Goal: Information Seeking & Learning: Learn about a topic

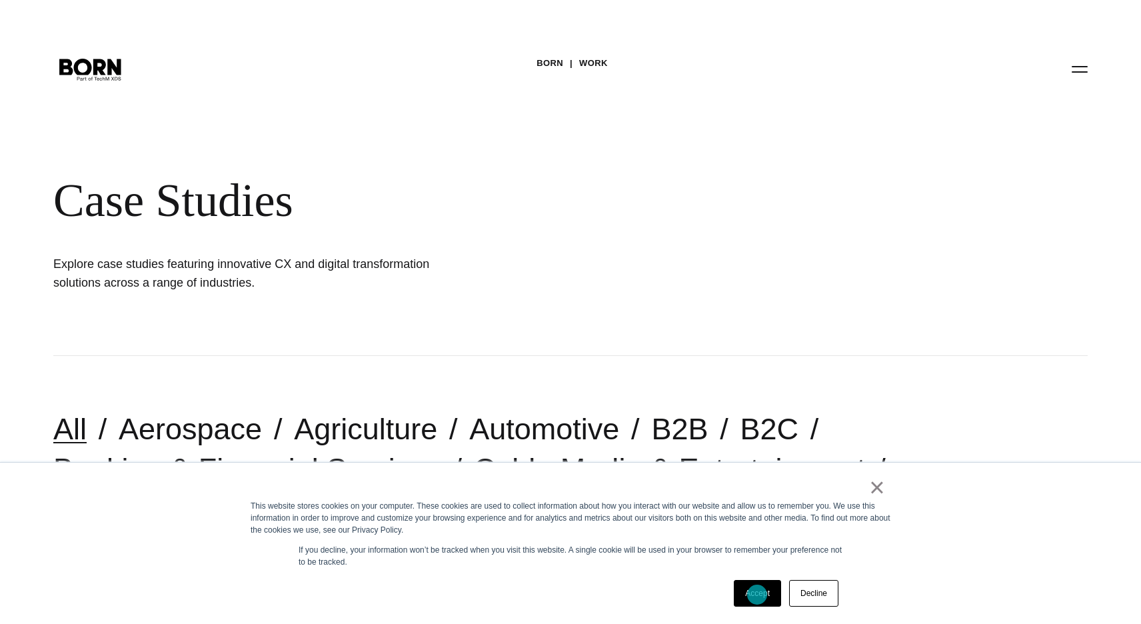
click at [757, 594] on link "Accept" at bounding box center [757, 593] width 47 height 27
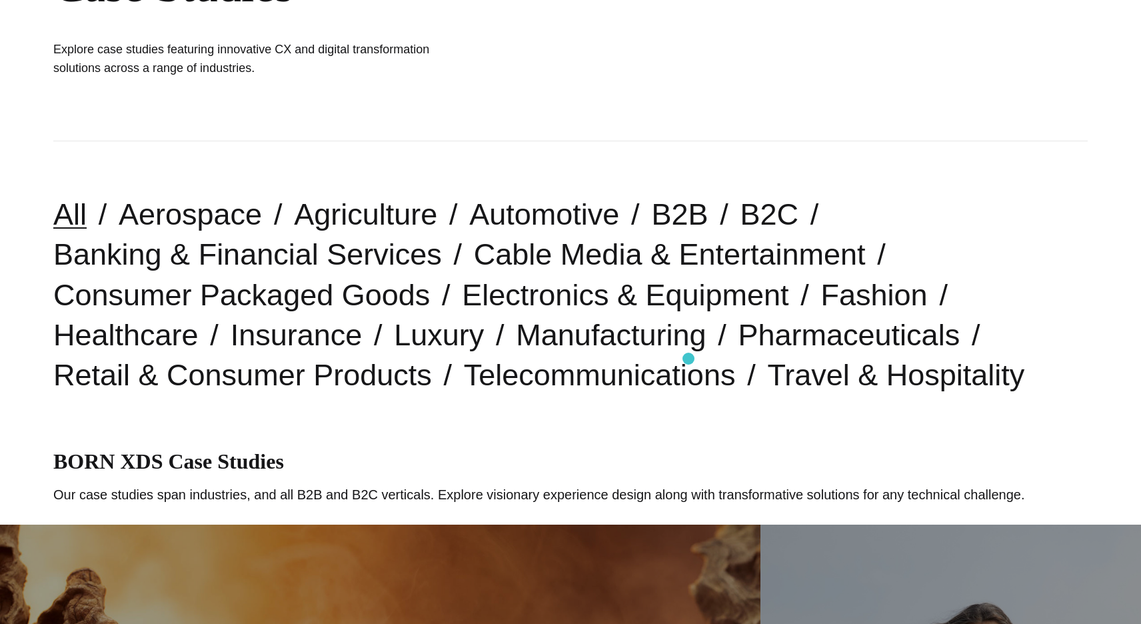
scroll to position [215, 0]
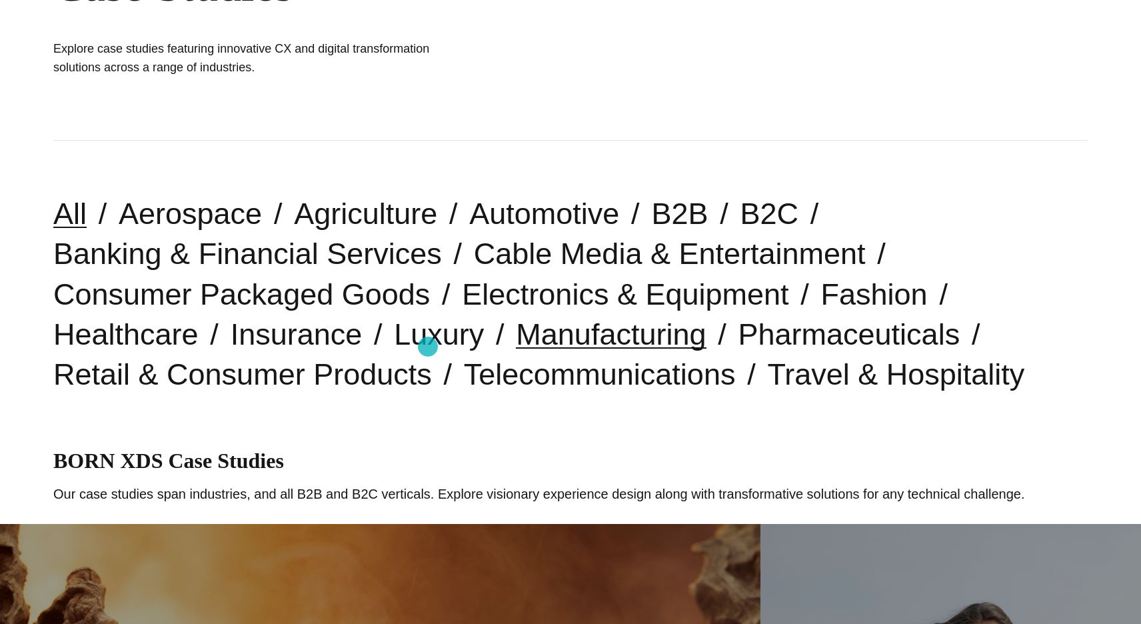
click at [516, 346] on link "Manufacturing" at bounding box center [611, 334] width 190 height 34
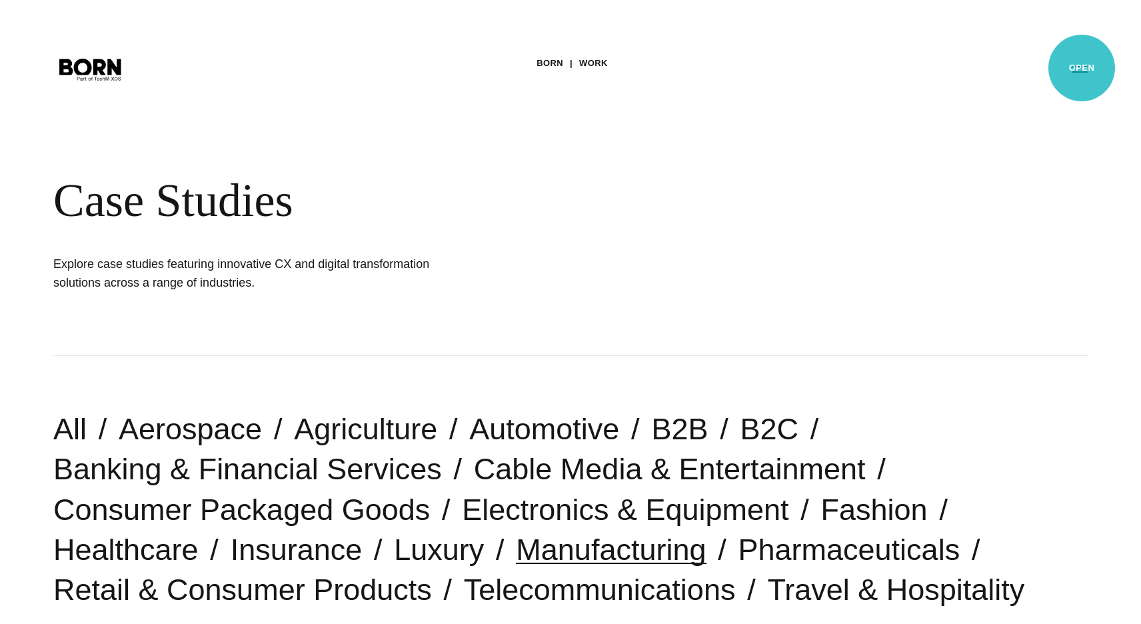
click at [1081, 68] on button "Primary Menu" at bounding box center [1079, 69] width 32 height 28
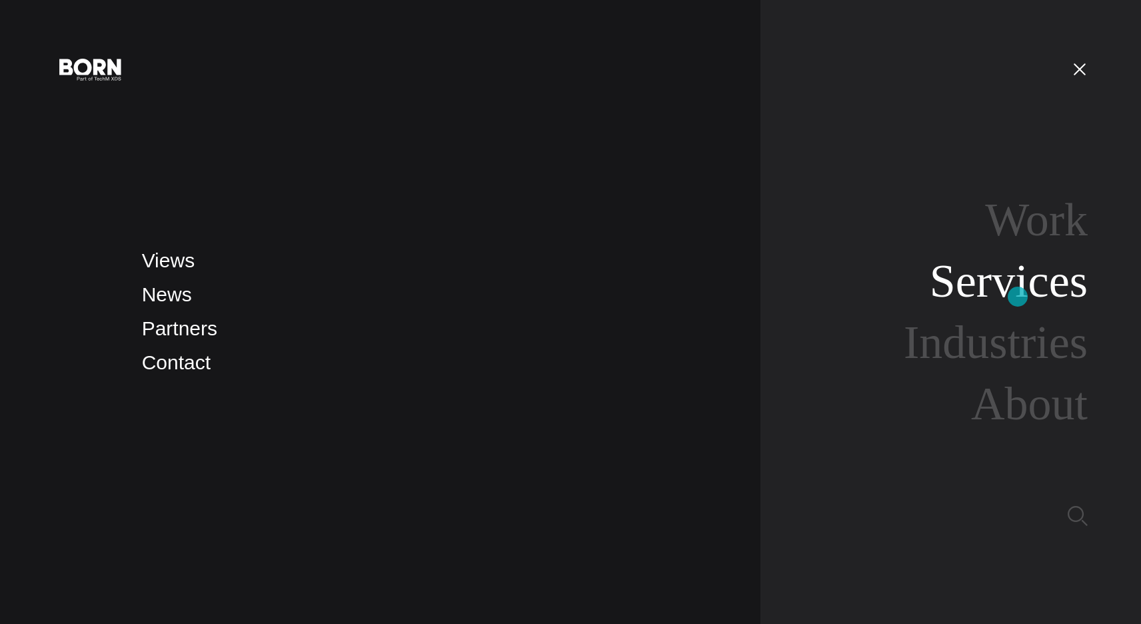
click at [1017, 296] on link "Services" at bounding box center [1008, 280] width 158 height 51
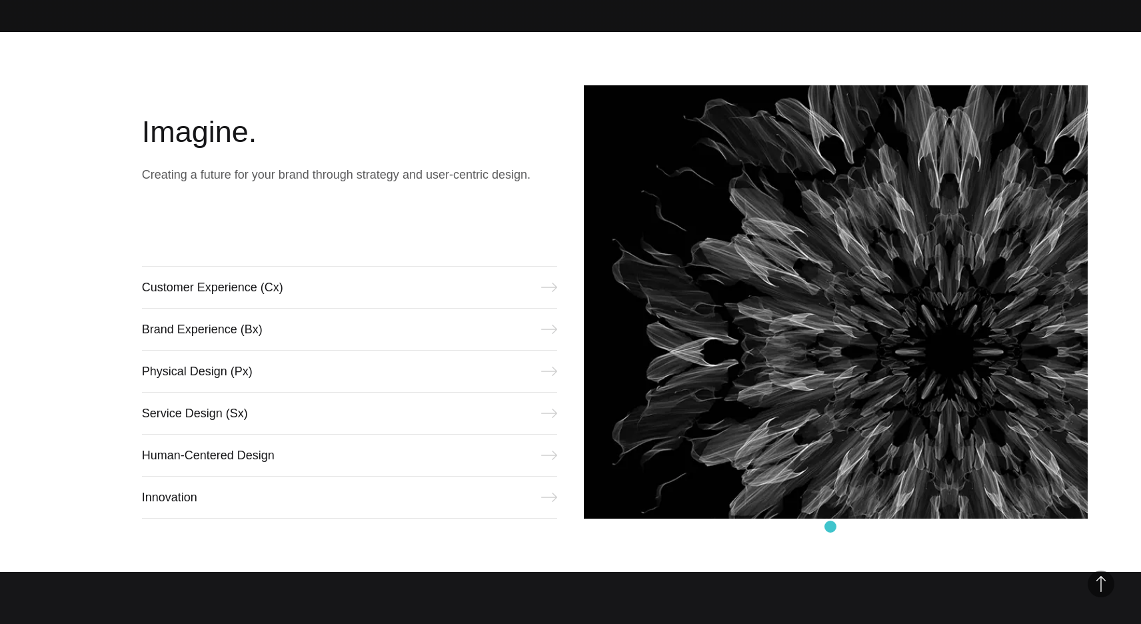
scroll to position [608, 0]
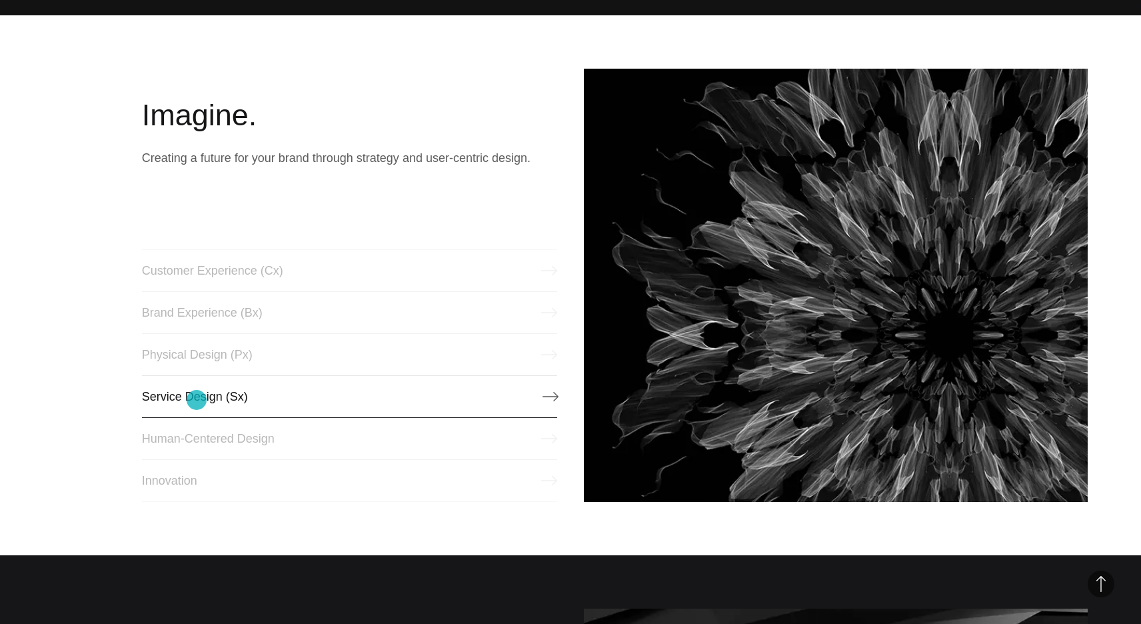
click at [197, 400] on link "Service Design (Sx)" at bounding box center [349, 396] width 415 height 43
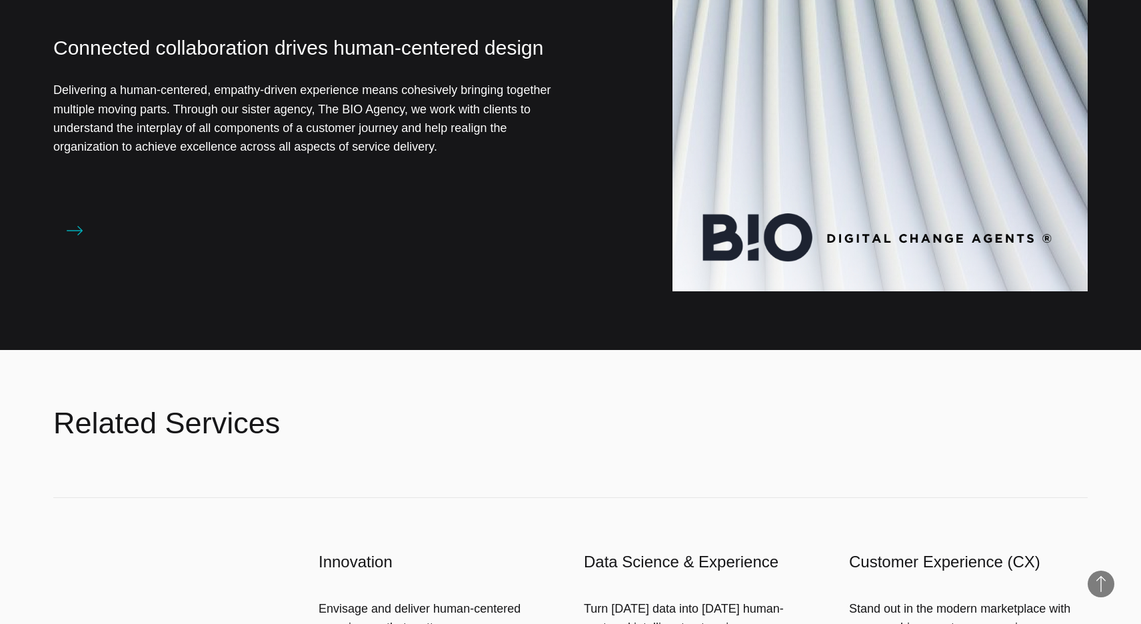
scroll to position [1174, 0]
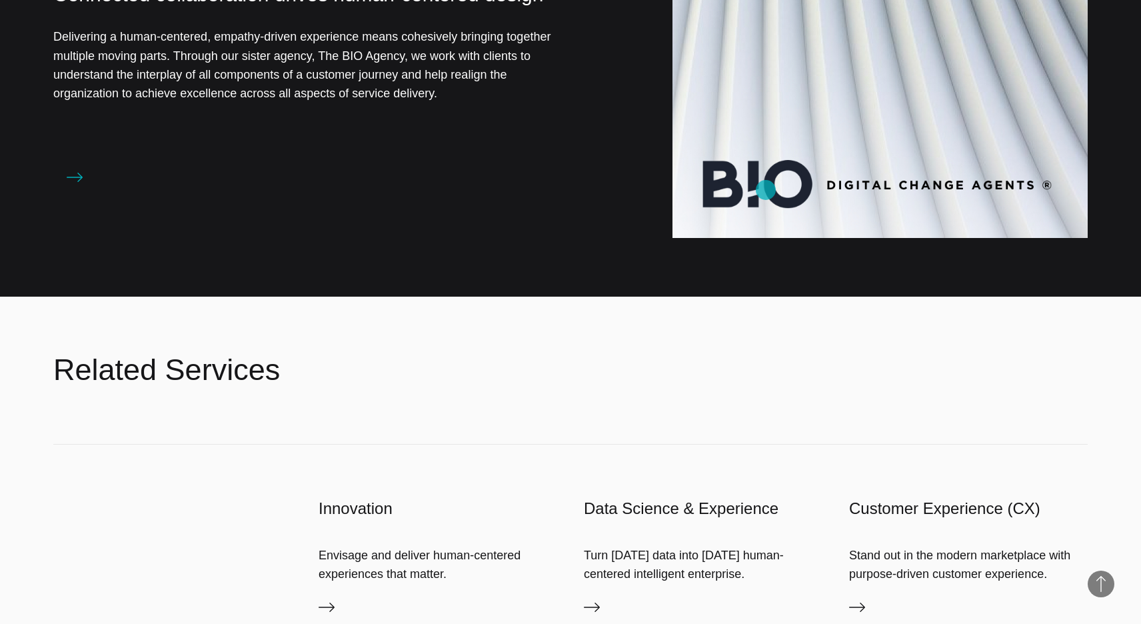
click at [766, 190] on img at bounding box center [879, 30] width 415 height 415
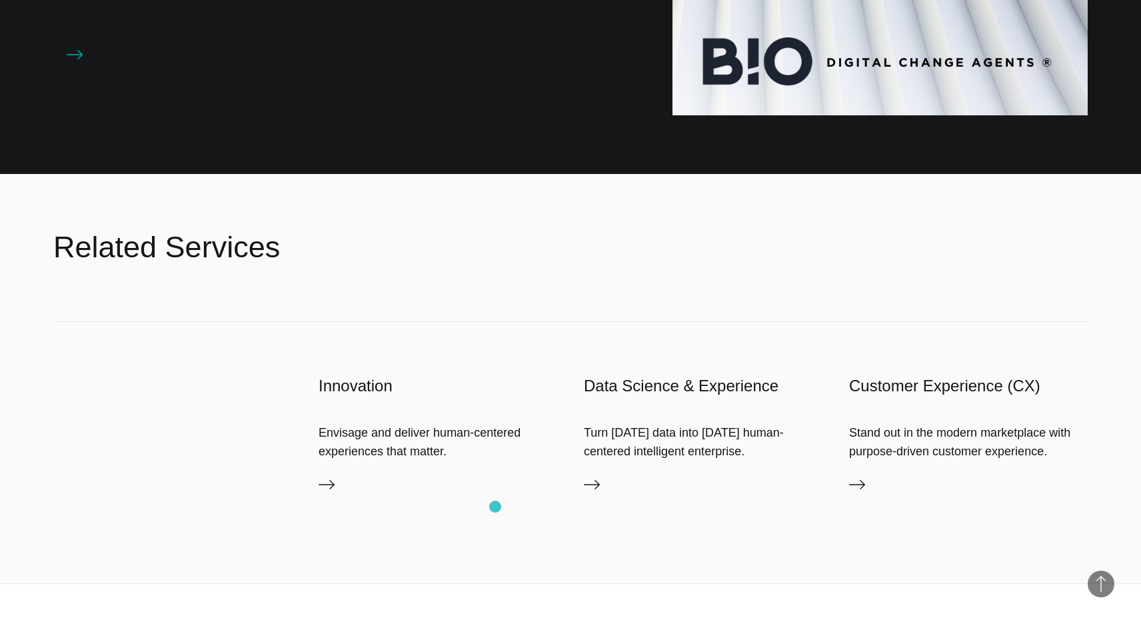
scroll to position [1318, 0]
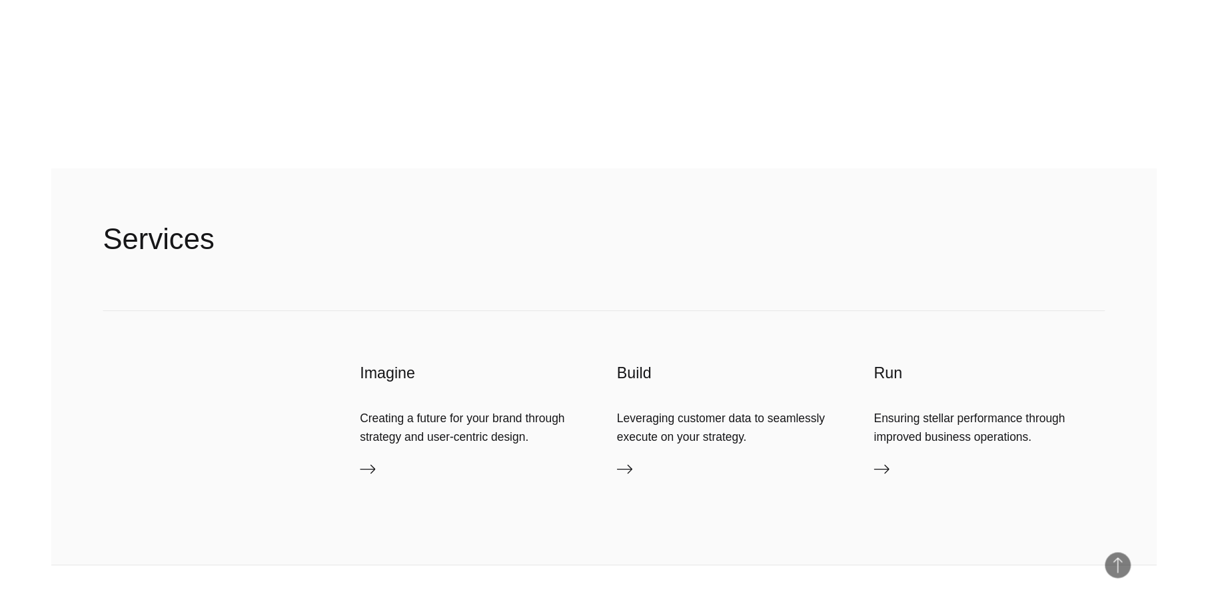
scroll to position [3606, 0]
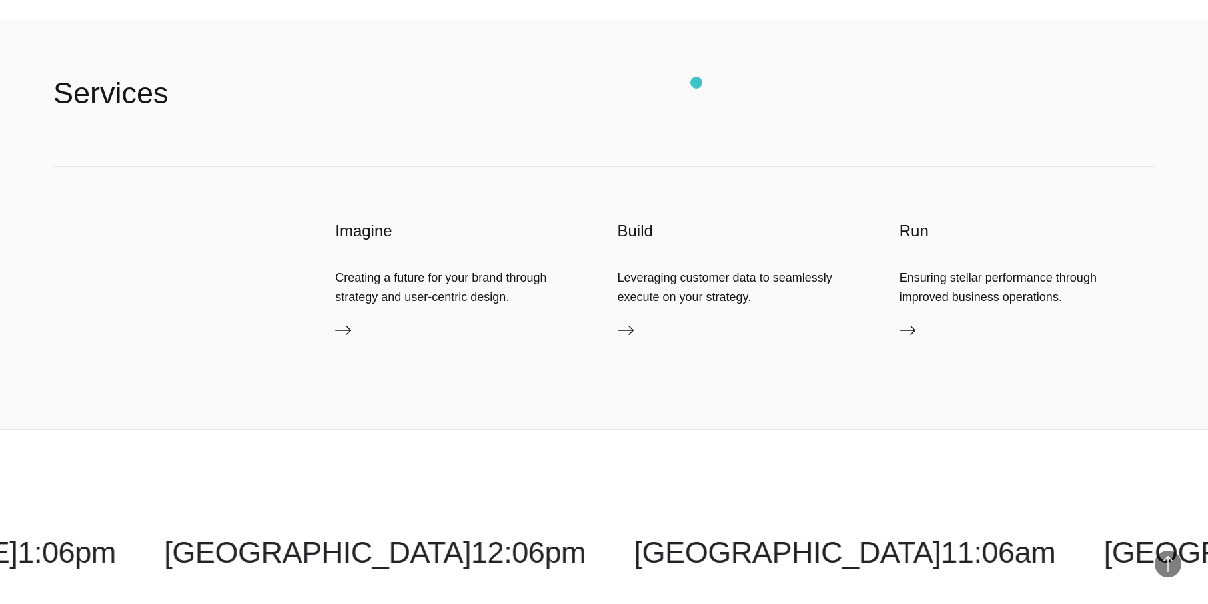
click at [697, 83] on header "Services" at bounding box center [603, 93] width 1101 height 147
